Goal: Task Accomplishment & Management: Manage account settings

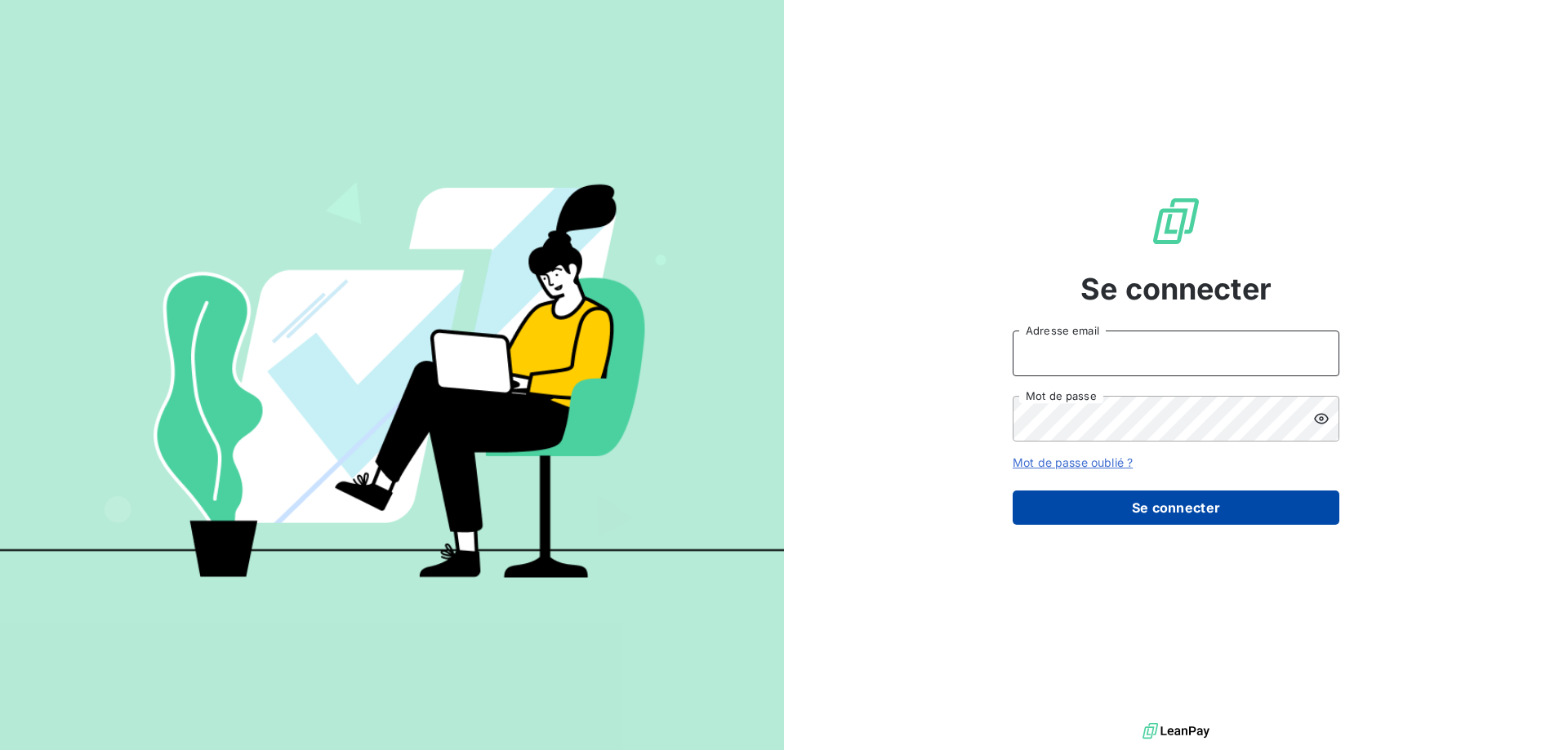
type input "[PERSON_NAME][EMAIL_ADDRESS][DOMAIN_NAME]"
click at [1202, 512] on button "Se connecter" at bounding box center [1175, 508] width 326 height 34
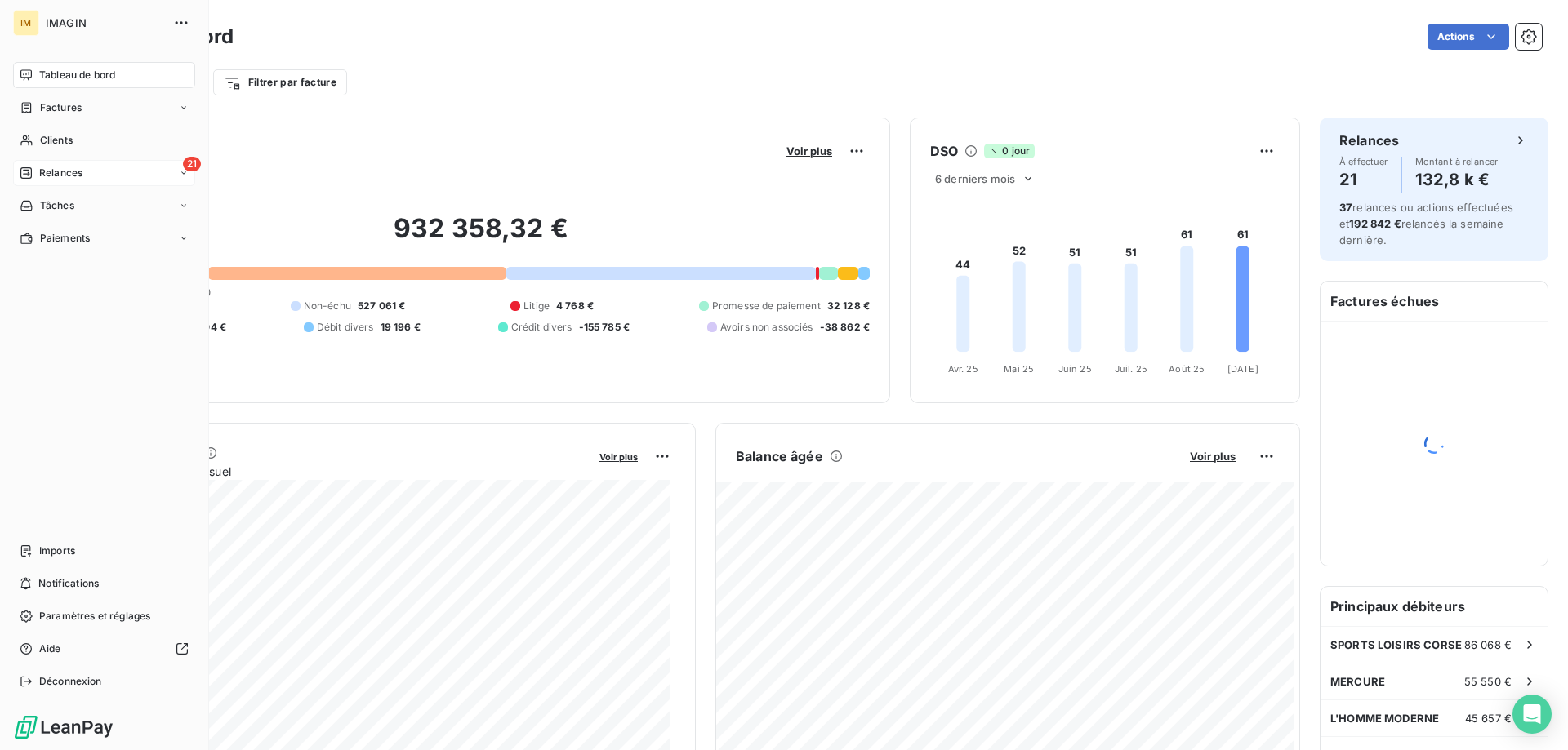
click at [20, 163] on div "21 Relances" at bounding box center [103, 173] width 182 height 26
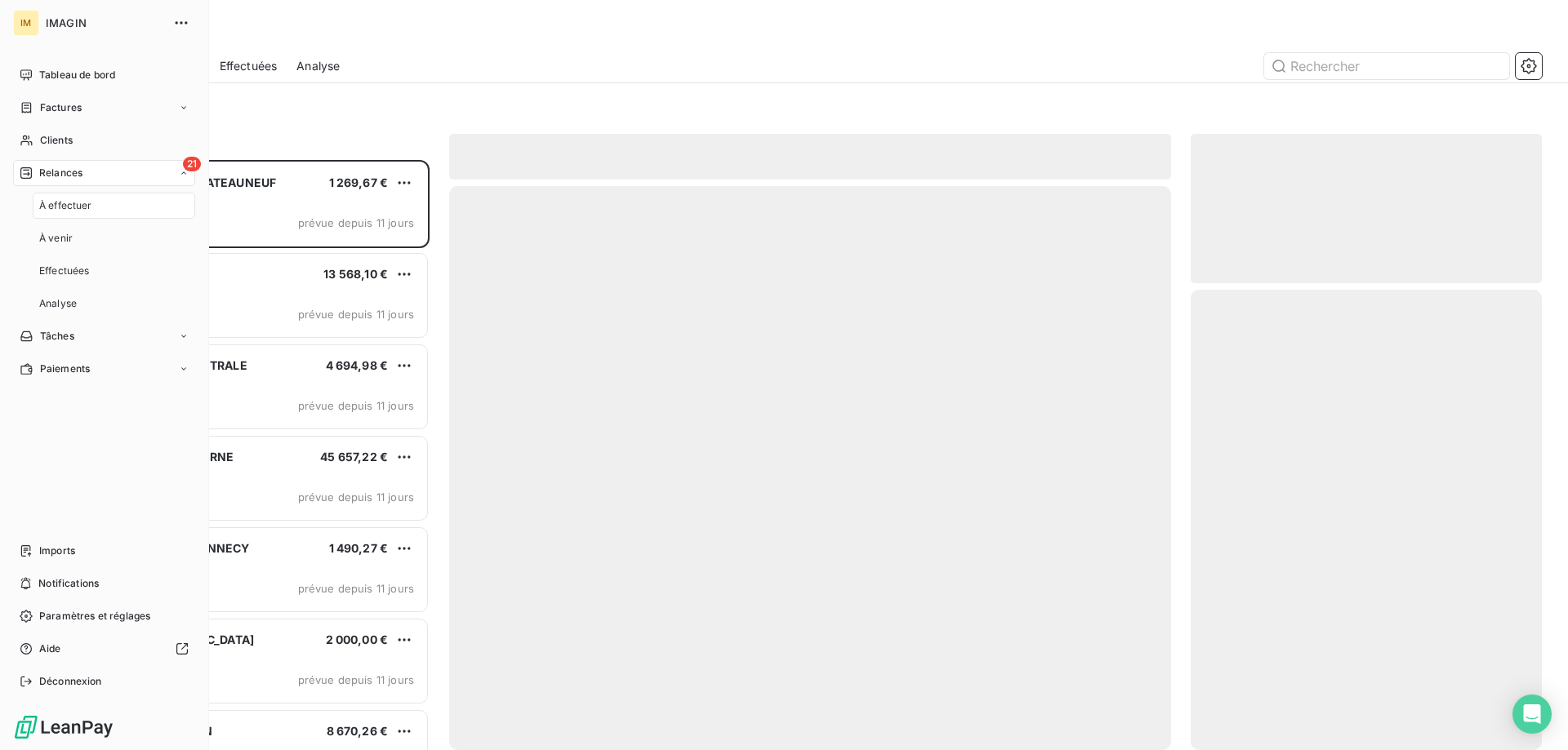
scroll to position [578, 339]
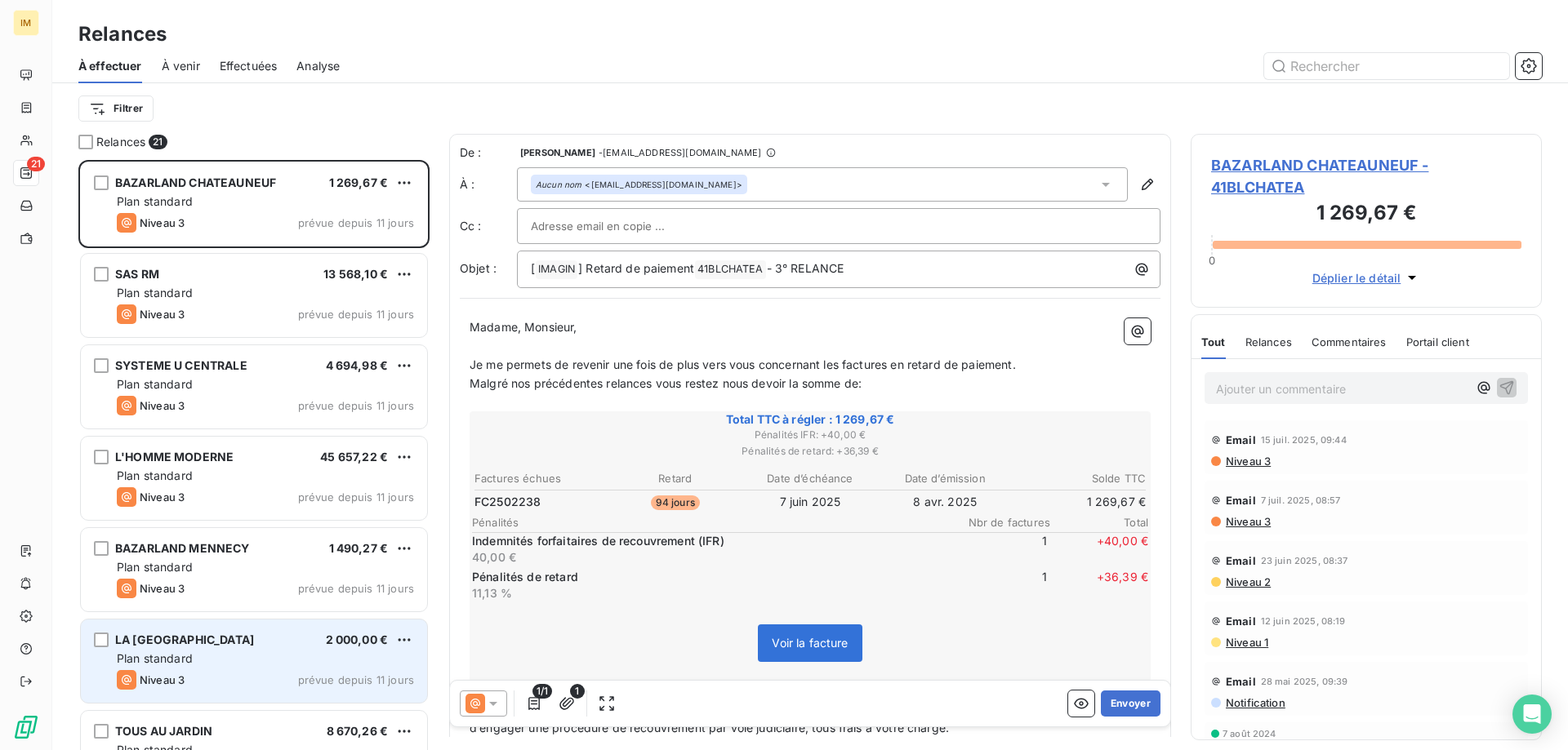
click at [374, 656] on div "Plan standard" at bounding box center [265, 659] width 297 height 16
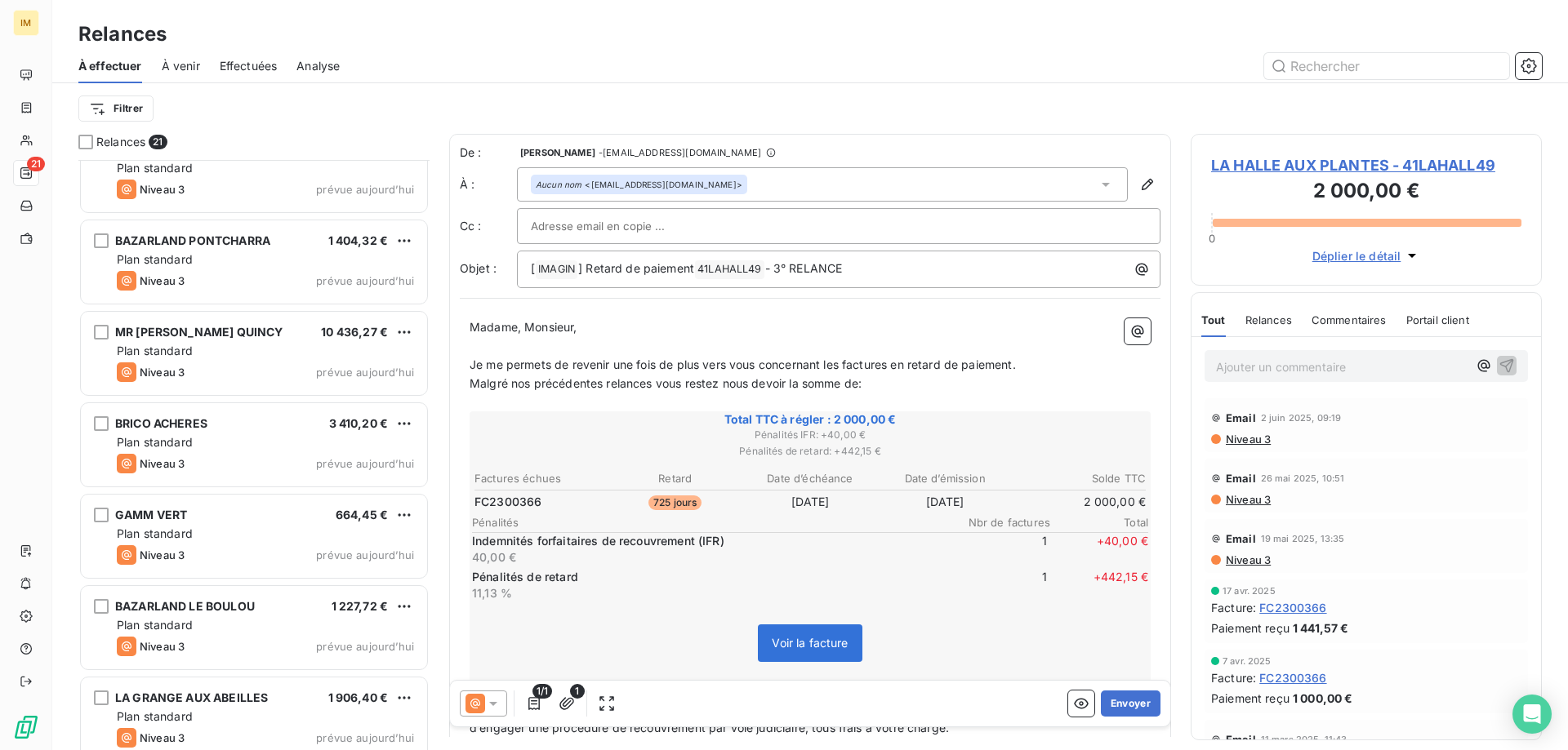
scroll to position [1331, 0]
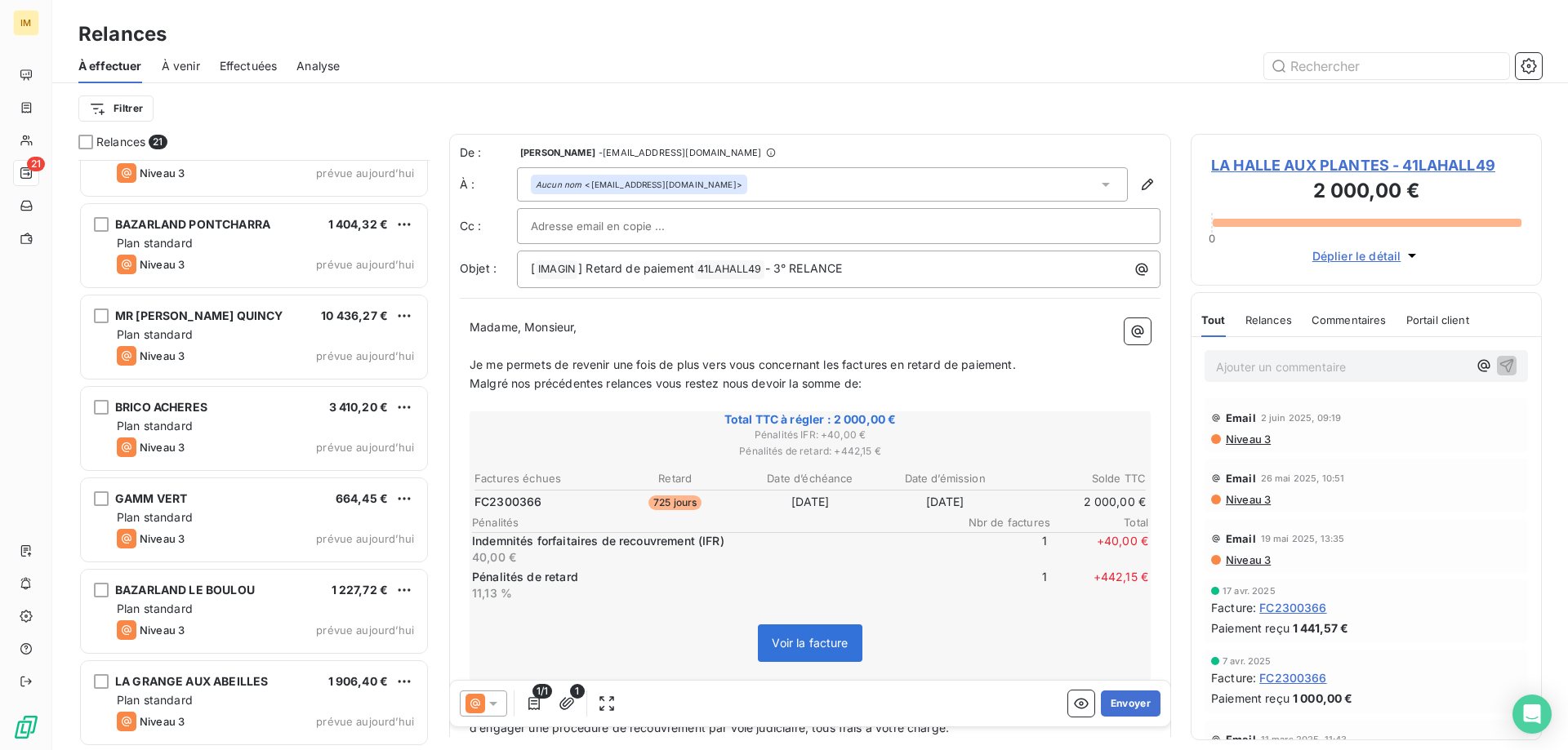
click at [190, 63] on span "À venir" at bounding box center [181, 66] width 38 height 16
